Goal: Browse casually

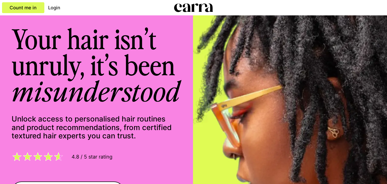
scroll to position [252, 0]
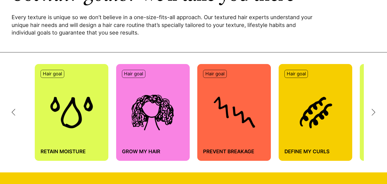
click at [55, 110] on img at bounding box center [71, 113] width 43 height 32
click at [370, 113] on div at bounding box center [370, 112] width 12 height 7
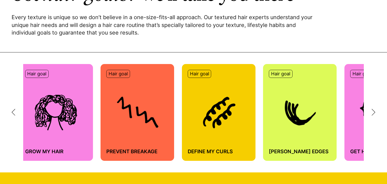
click at [370, 113] on div at bounding box center [370, 112] width 12 height 7
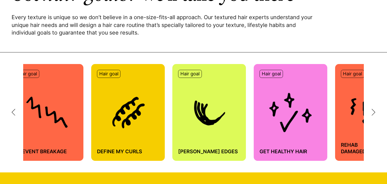
scroll to position [0, 193]
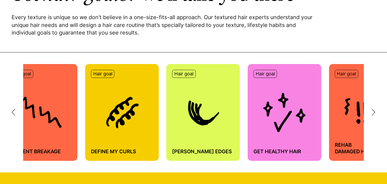
click at [370, 113] on div at bounding box center [370, 112] width 12 height 7
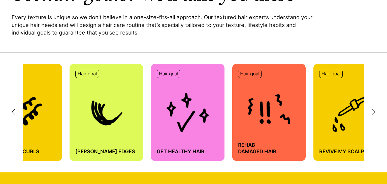
click at [370, 113] on div at bounding box center [370, 112] width 12 height 7
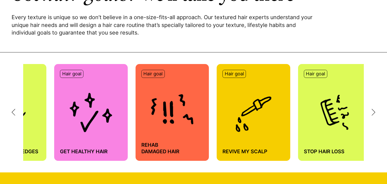
click at [370, 113] on div at bounding box center [370, 112] width 12 height 7
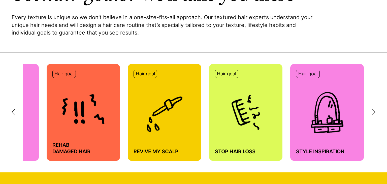
scroll to position [0, 484]
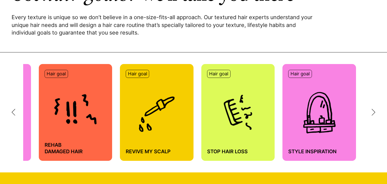
click at [13, 112] on icon at bounding box center [14, 112] width 4 height 7
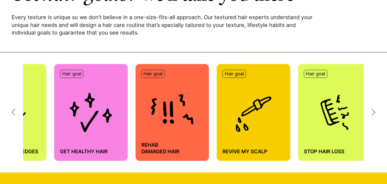
click at [13, 112] on icon at bounding box center [14, 112] width 4 height 7
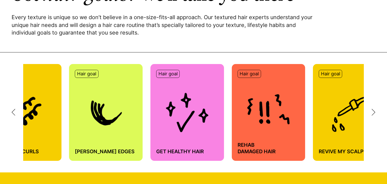
scroll to position [0, 290]
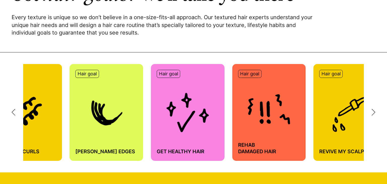
click at [13, 112] on icon at bounding box center [14, 112] width 4 height 7
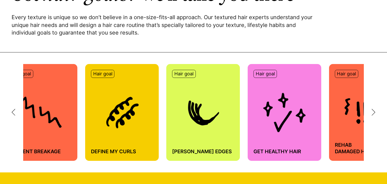
scroll to position [0, 193]
click at [370, 112] on div at bounding box center [370, 112] width 12 height 7
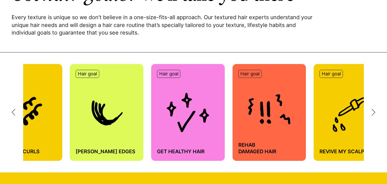
scroll to position [0, 290]
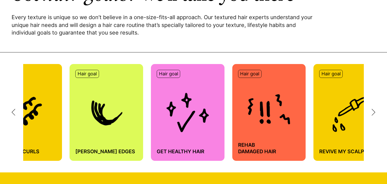
click at [370, 112] on div at bounding box center [370, 112] width 12 height 7
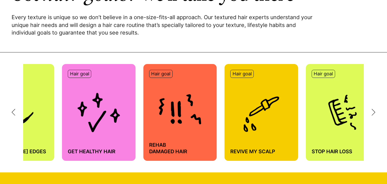
scroll to position [0, 387]
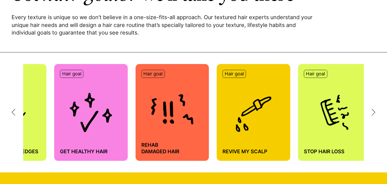
click at [370, 112] on div at bounding box center [370, 112] width 12 height 7
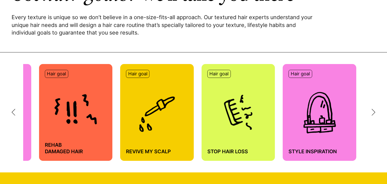
scroll to position [0, 484]
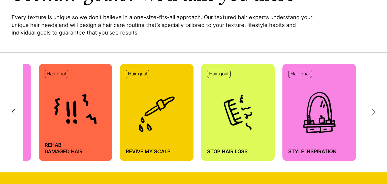
click at [370, 112] on div at bounding box center [370, 112] width 12 height 7
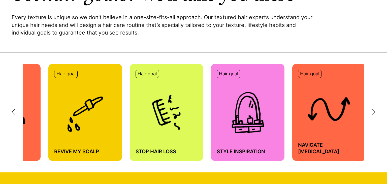
scroll to position [0, 561]
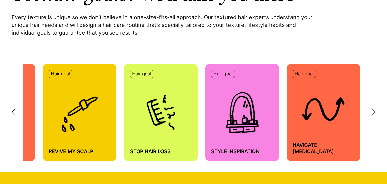
click at [370, 112] on div at bounding box center [370, 112] width 12 height 7
click at [15, 109] on icon at bounding box center [14, 112] width 4 height 7
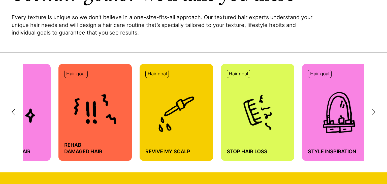
click at [15, 109] on icon at bounding box center [14, 112] width 4 height 7
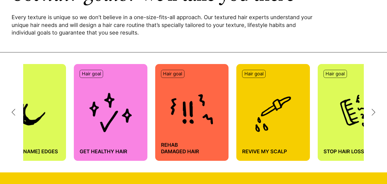
click at [15, 109] on icon at bounding box center [14, 112] width 4 height 7
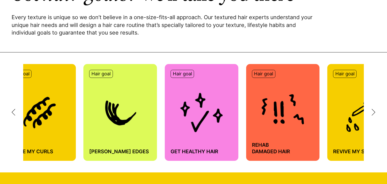
scroll to position [0, 270]
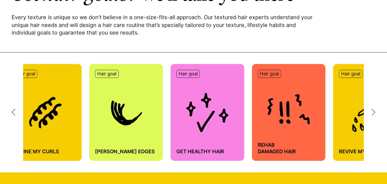
click at [14, 114] on icon at bounding box center [13, 112] width 3 height 6
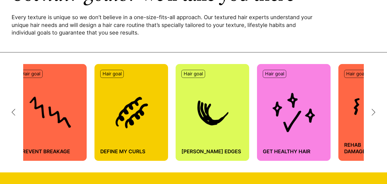
scroll to position [0, 174]
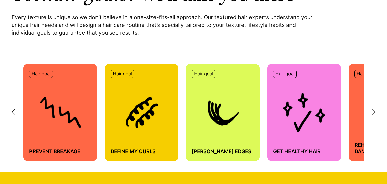
click at [14, 114] on icon at bounding box center [13, 112] width 3 height 6
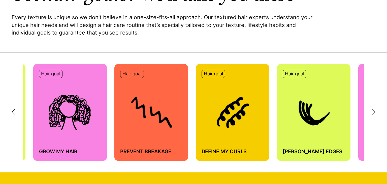
scroll to position [0, 77]
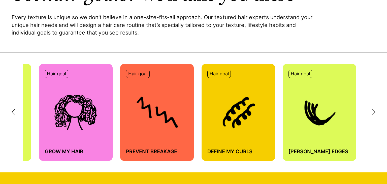
click at [15, 114] on div at bounding box center [18, 112] width 12 height 7
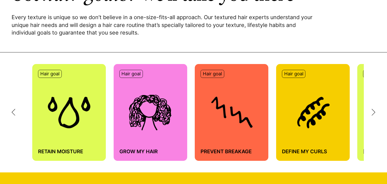
scroll to position [0, 0]
